Goal: Task Accomplishment & Management: Manage account settings

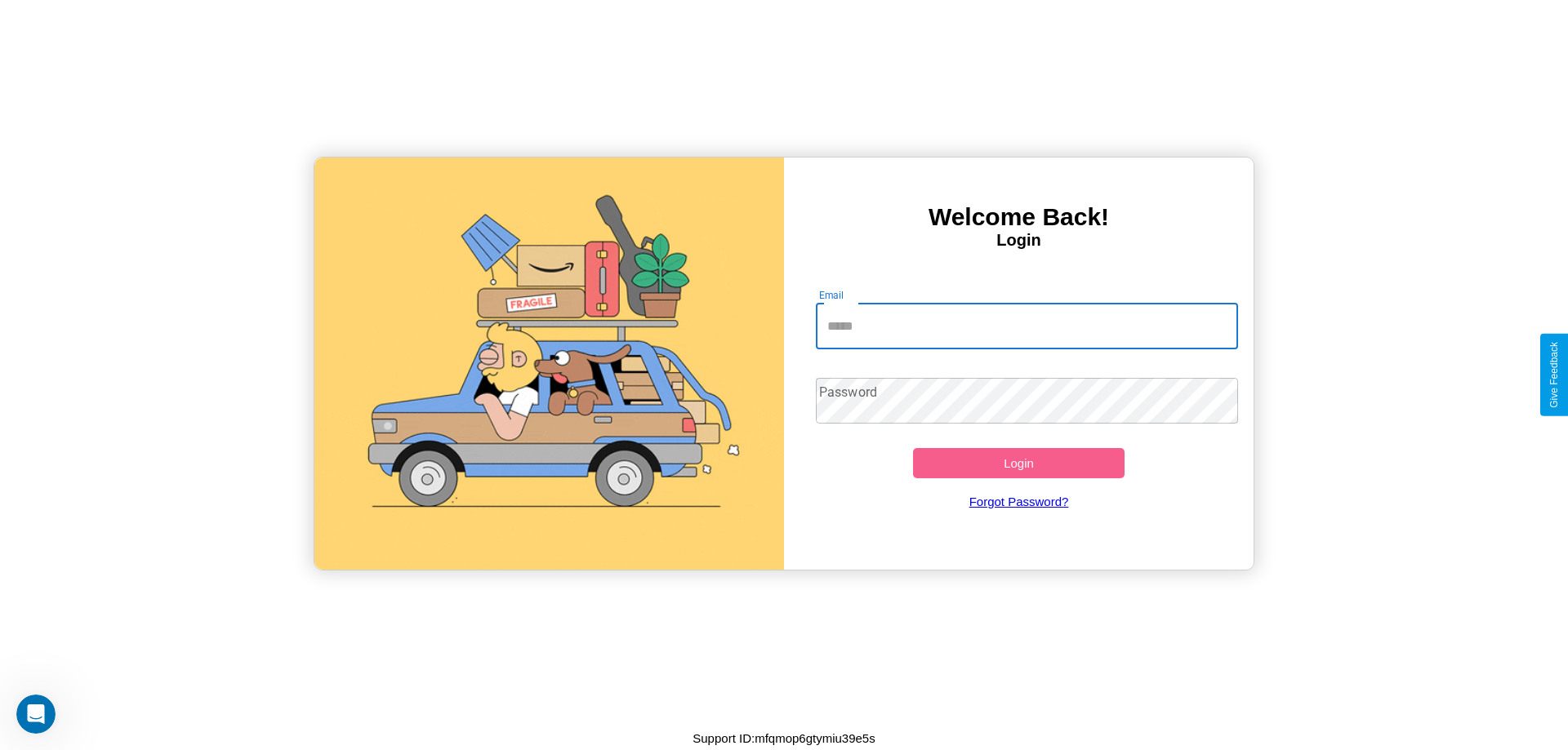
click at [1027, 326] on input "Email" at bounding box center [1028, 327] width 423 height 46
type input "**********"
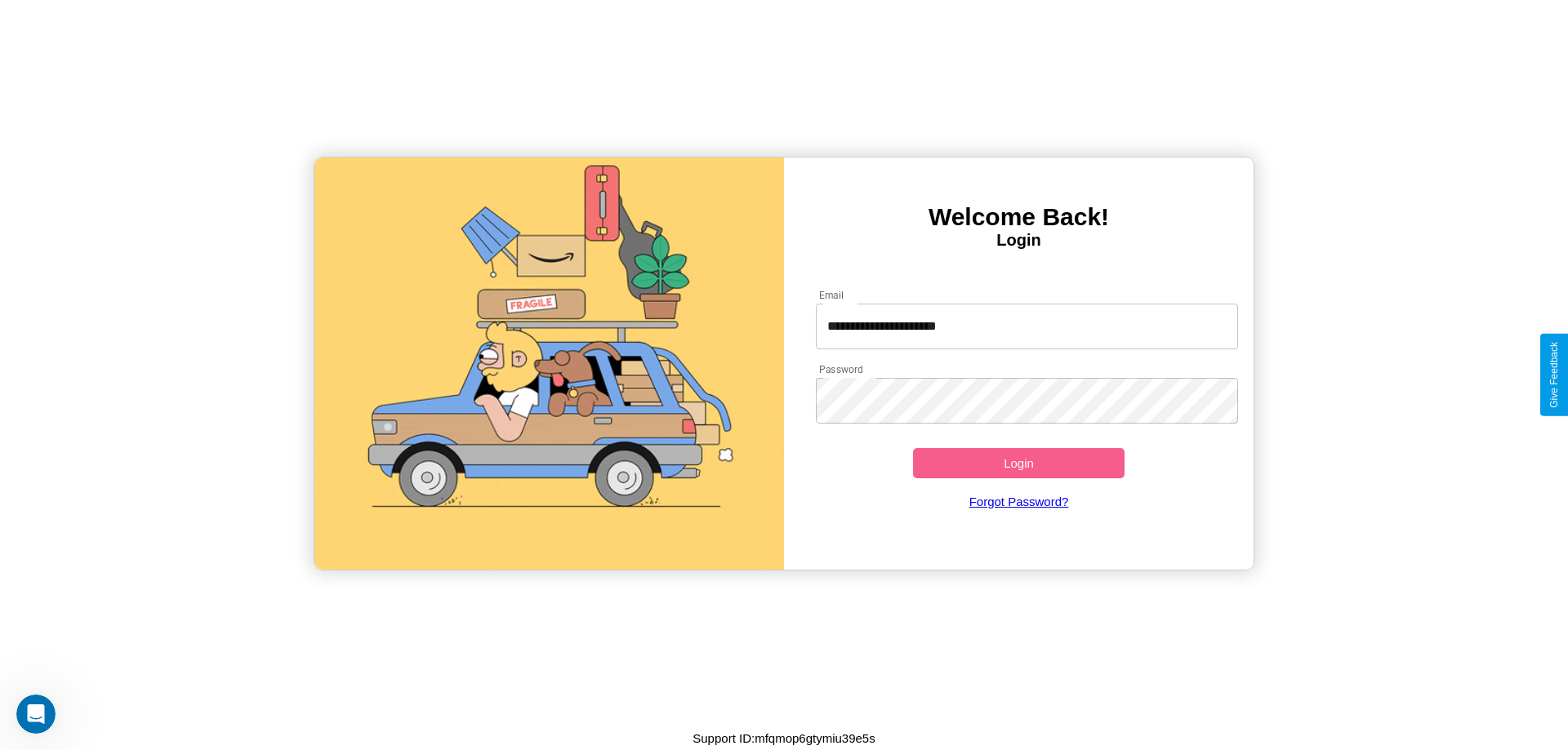
click at [1019, 463] on button "Login" at bounding box center [1019, 463] width 212 height 30
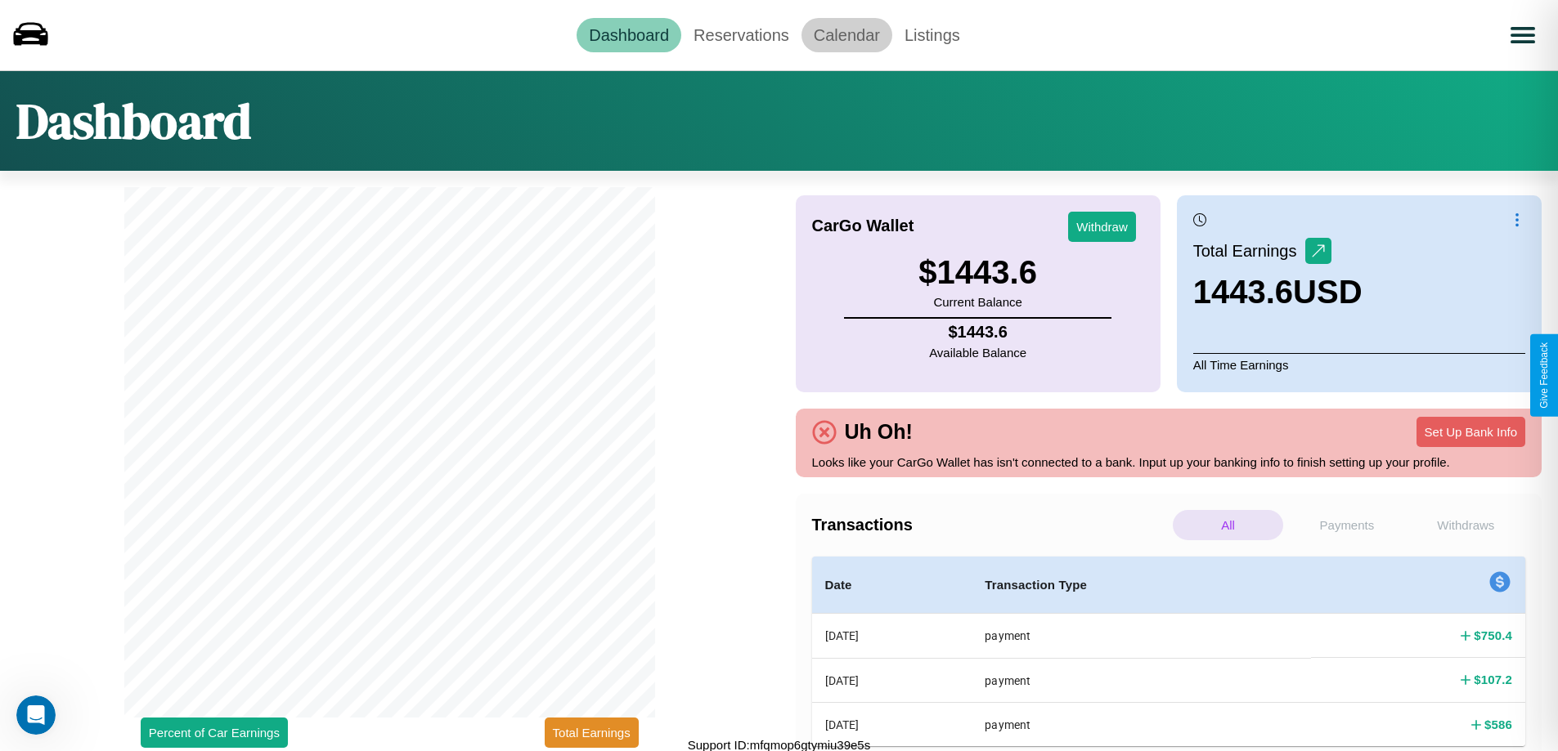
click at [846, 34] on link "Calendar" at bounding box center [846, 35] width 91 height 34
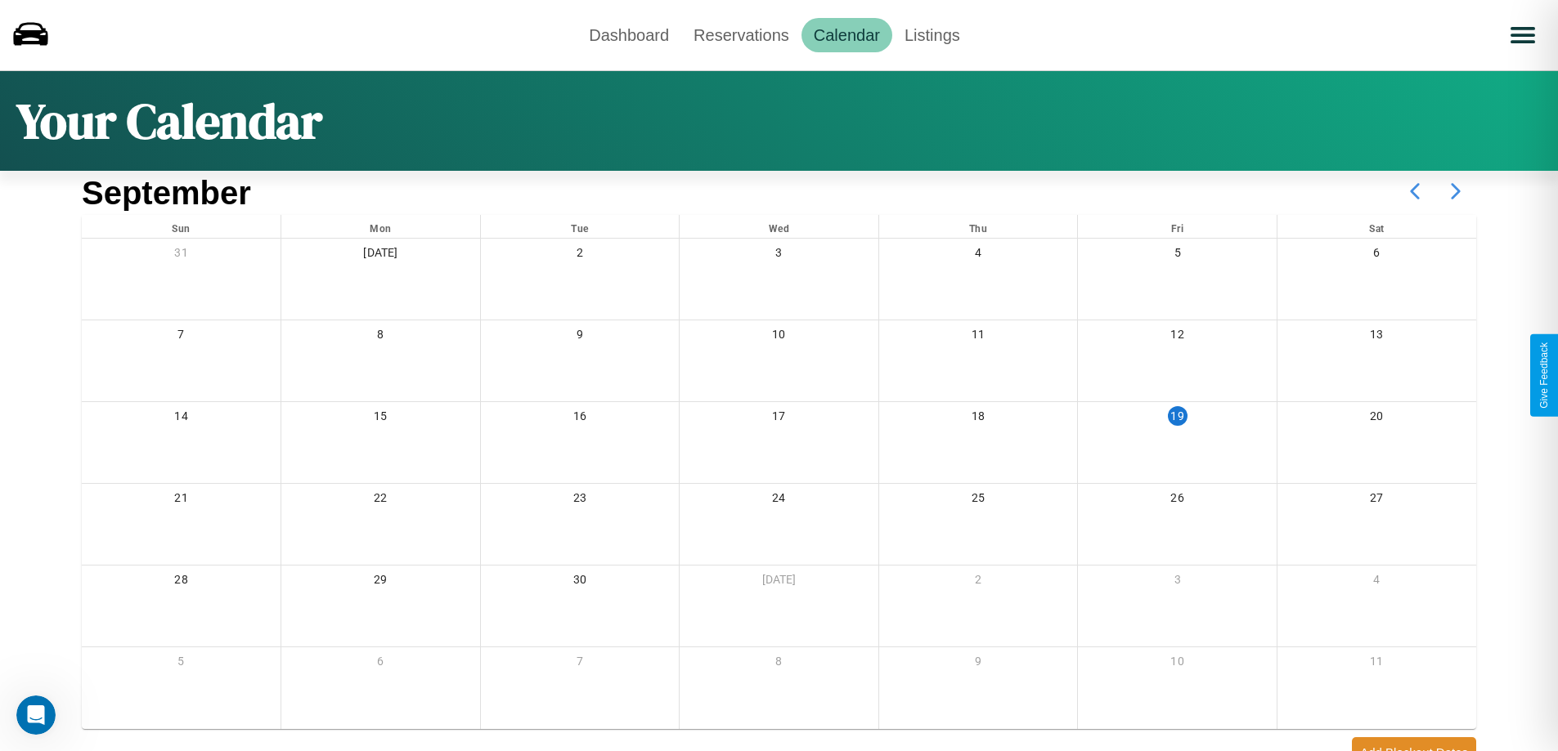
click at [1455, 191] on icon at bounding box center [1455, 191] width 41 height 41
click at [741, 34] on link "Reservations" at bounding box center [741, 35] width 120 height 34
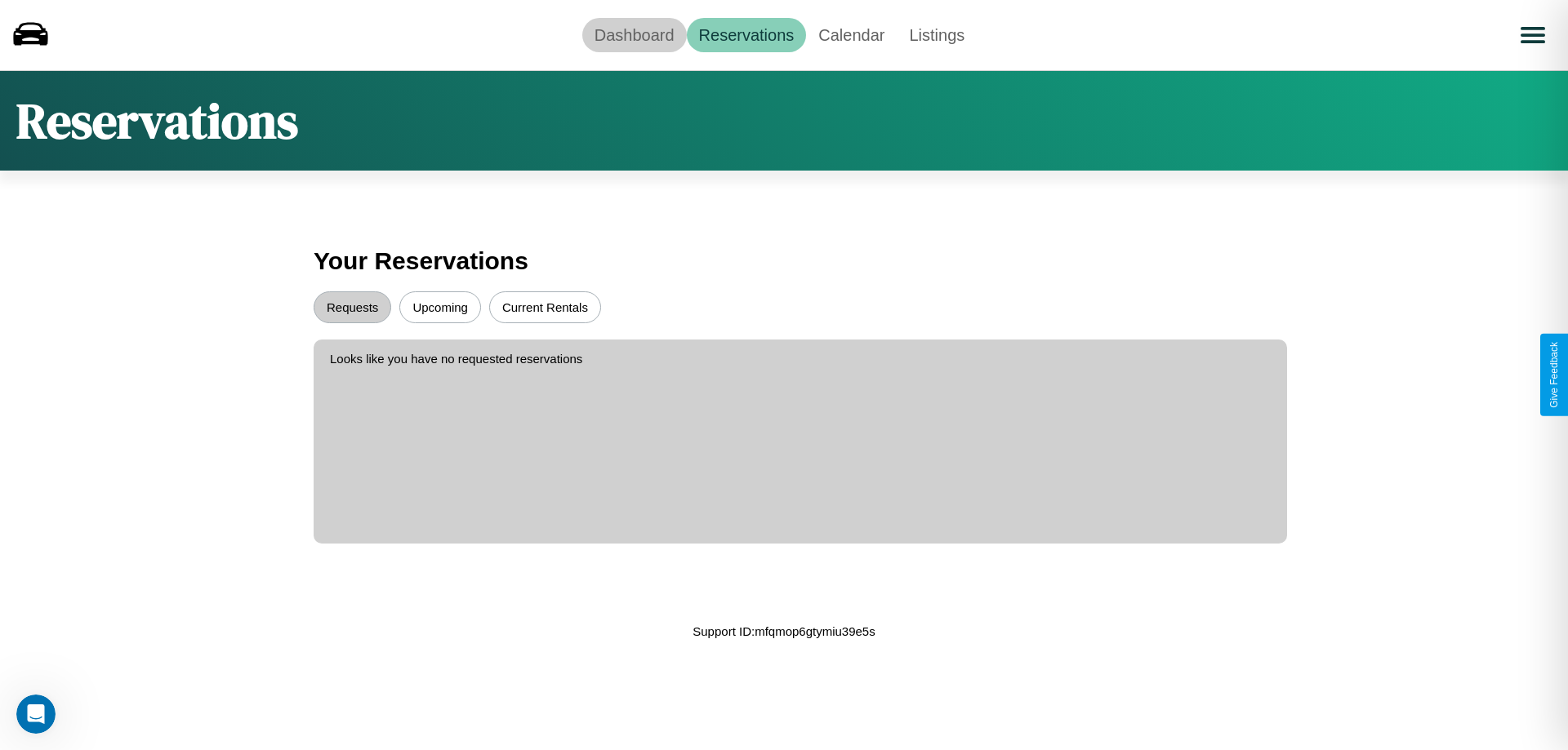
click at [633, 34] on link "Dashboard" at bounding box center [634, 35] width 105 height 34
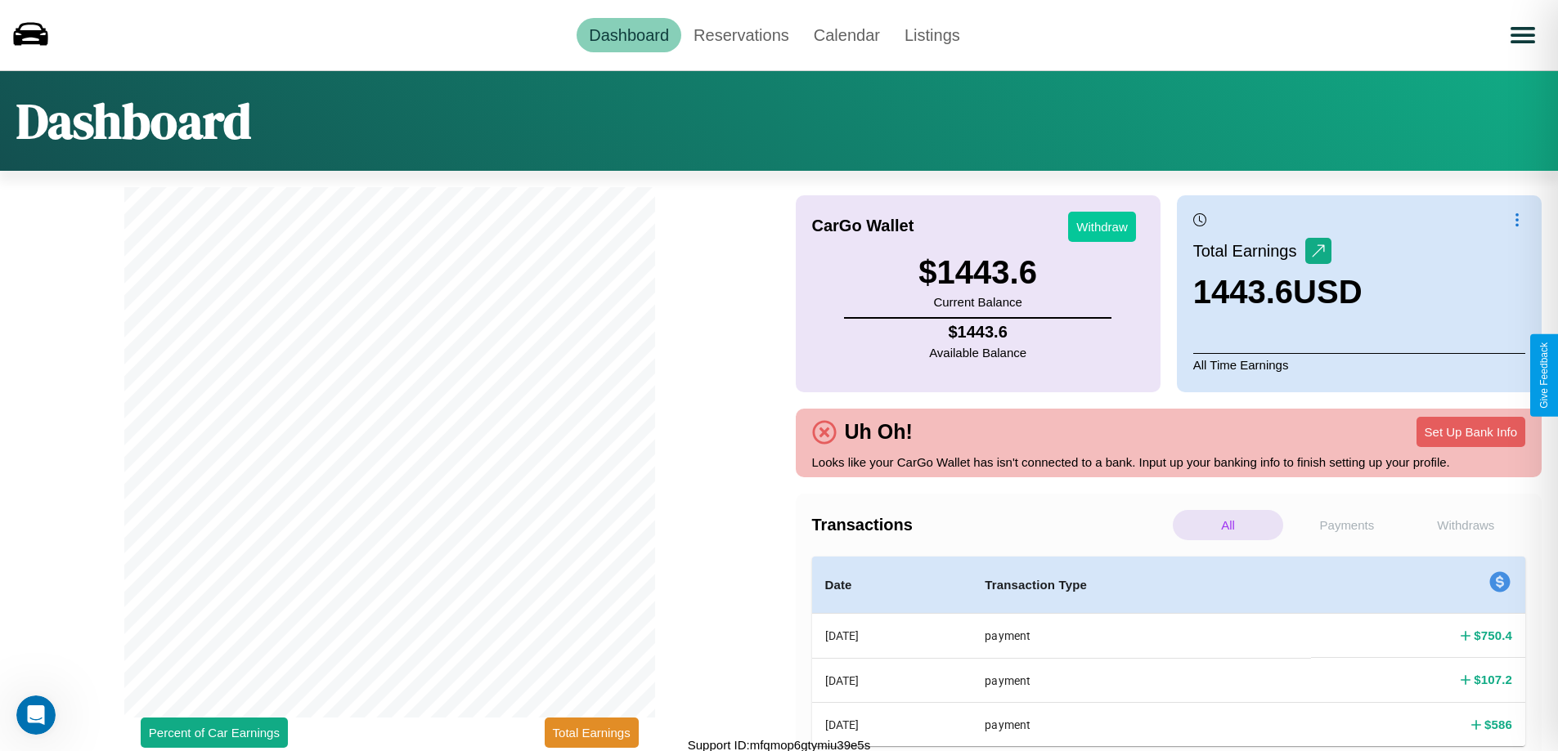
click at [1101, 226] on button "Withdraw" at bounding box center [1102, 227] width 68 height 30
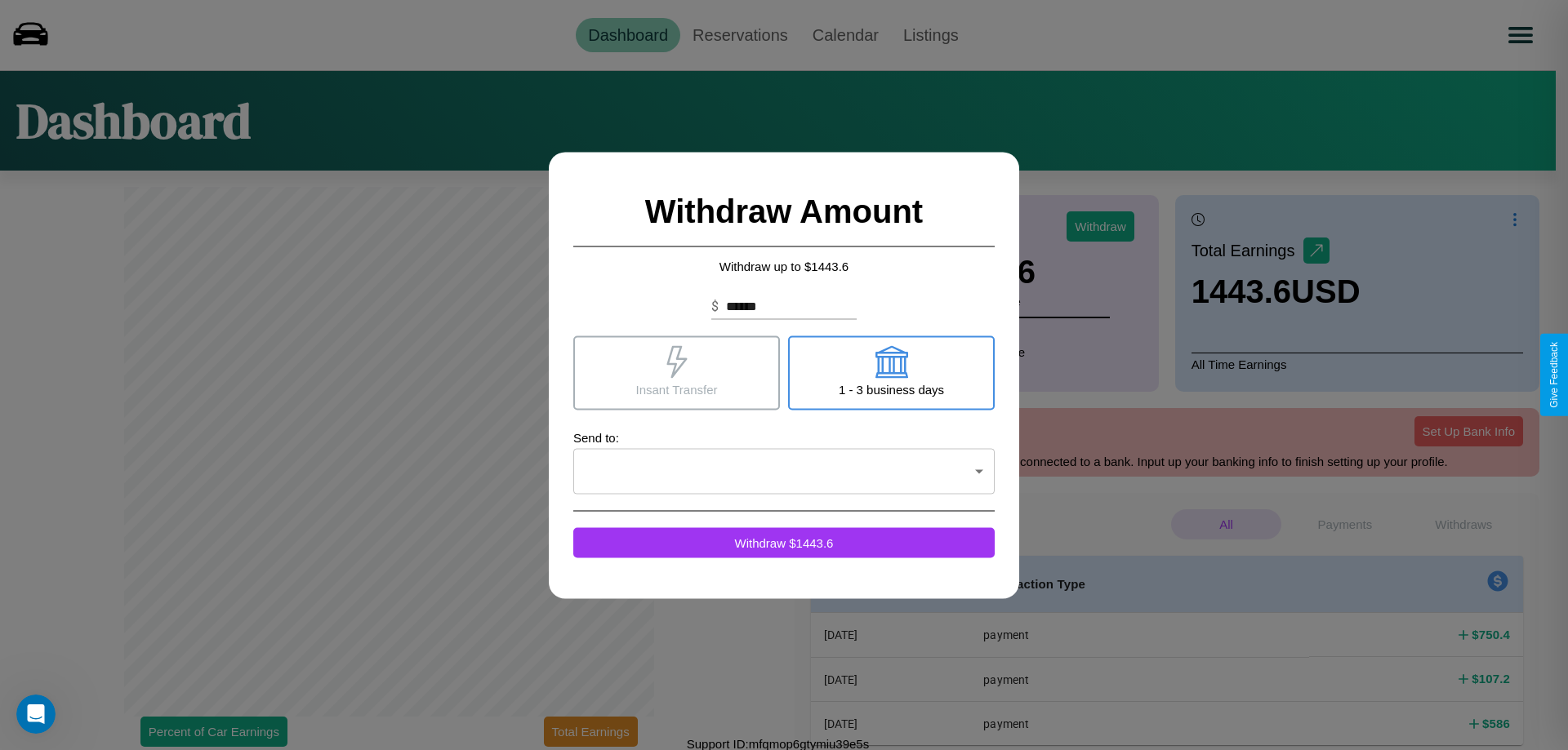
click at [891, 373] on icon at bounding box center [891, 362] width 33 height 33
type input "*"
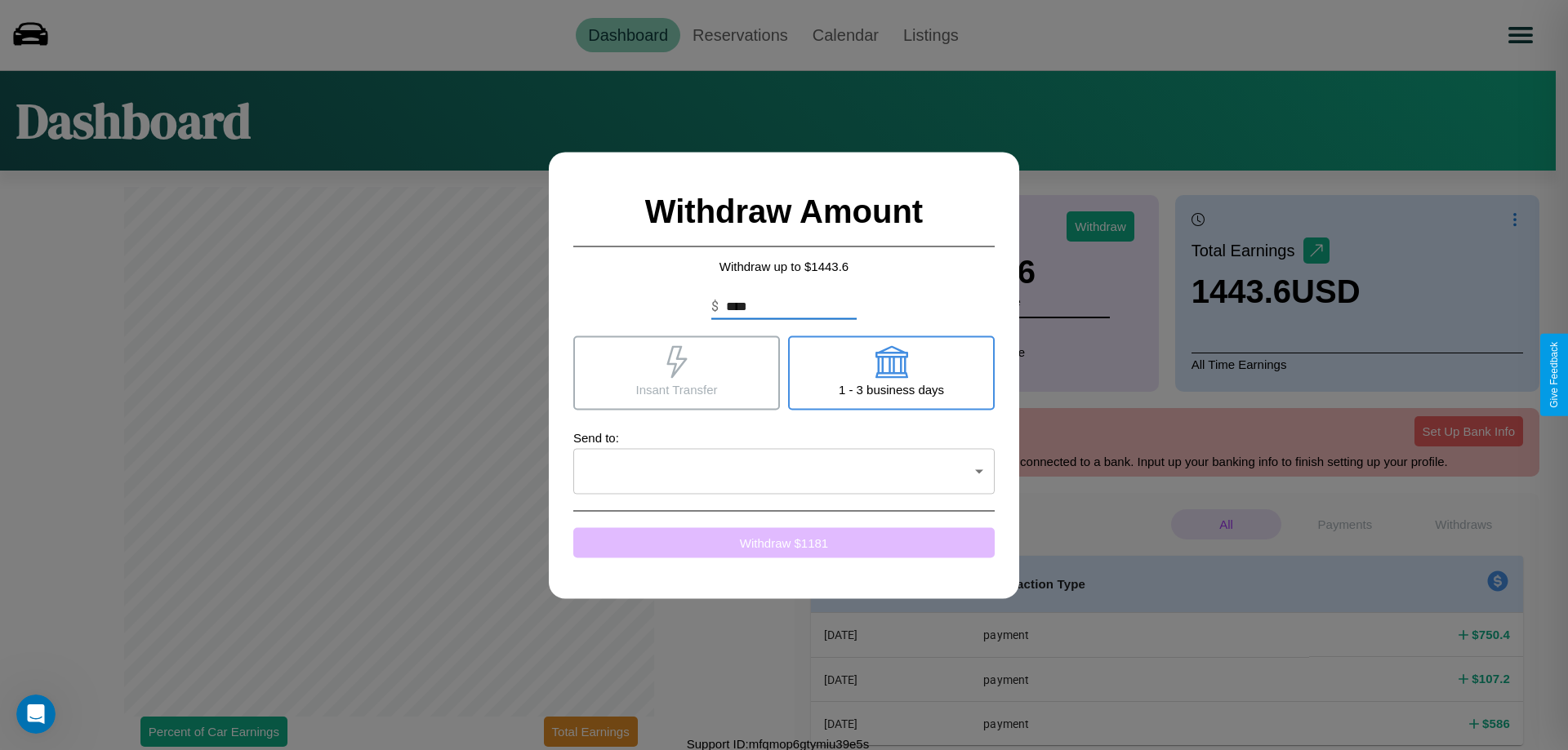
type input "****"
click at [784, 542] on button "Withdraw $ 1181" at bounding box center [784, 542] width 421 height 30
